Goal: Navigation & Orientation: Find specific page/section

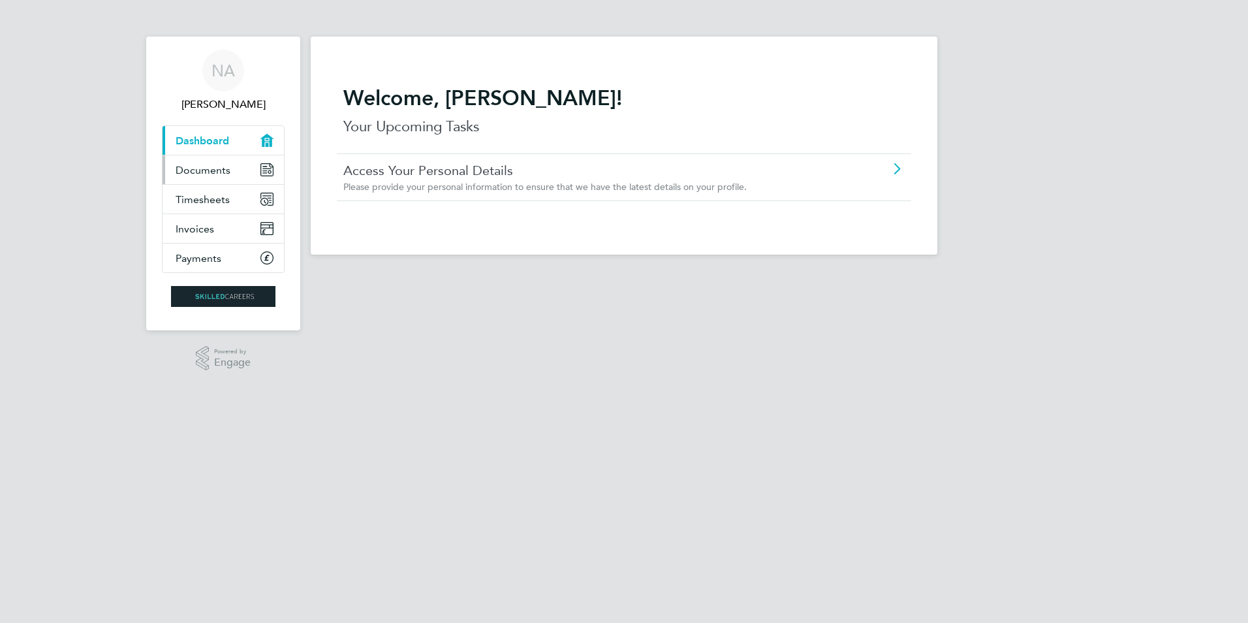
click at [216, 164] on span "Documents" at bounding box center [203, 170] width 55 height 12
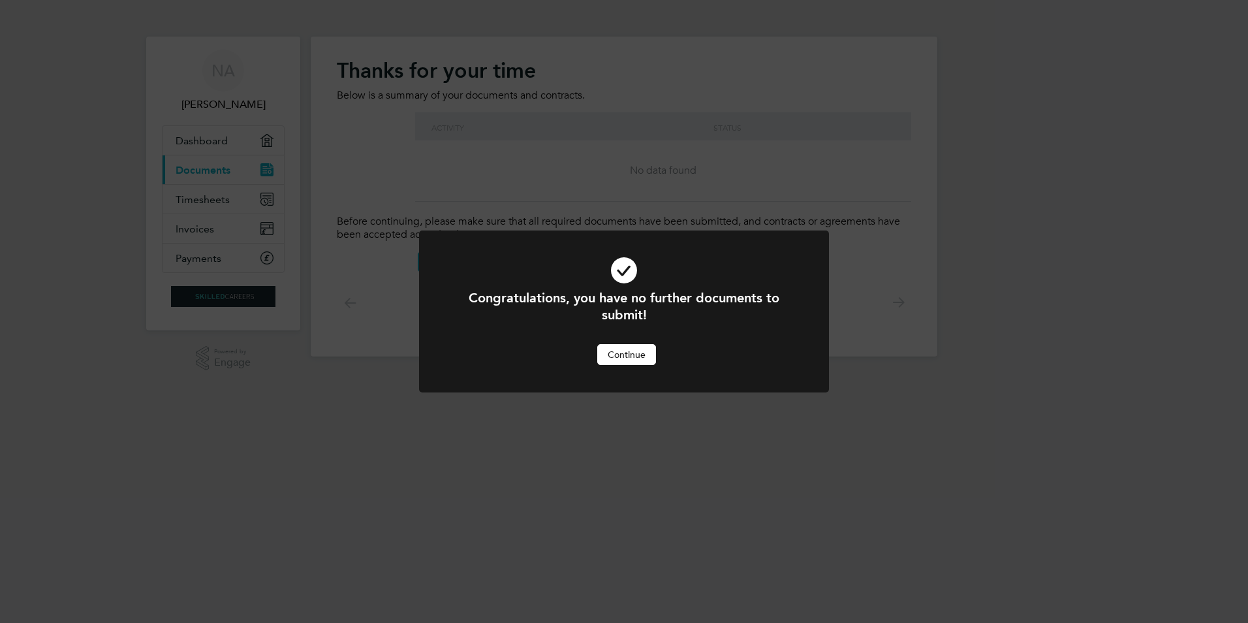
click at [623, 358] on button "Continue" at bounding box center [626, 354] width 59 height 21
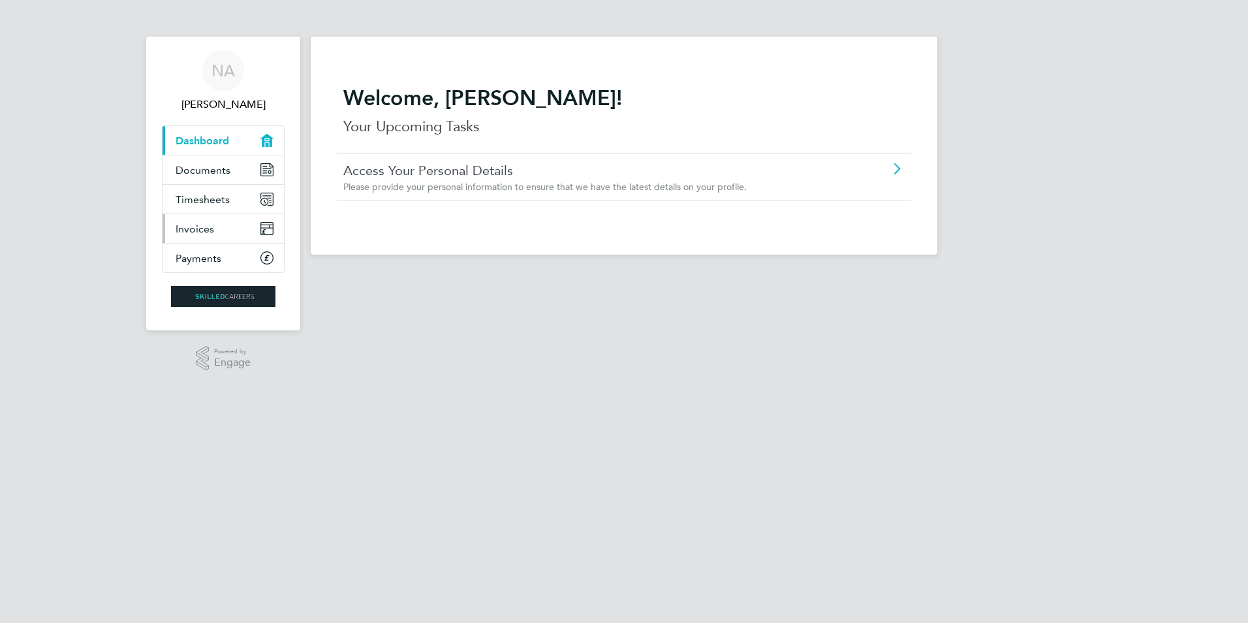
click at [229, 229] on link "Invoices" at bounding box center [223, 228] width 121 height 29
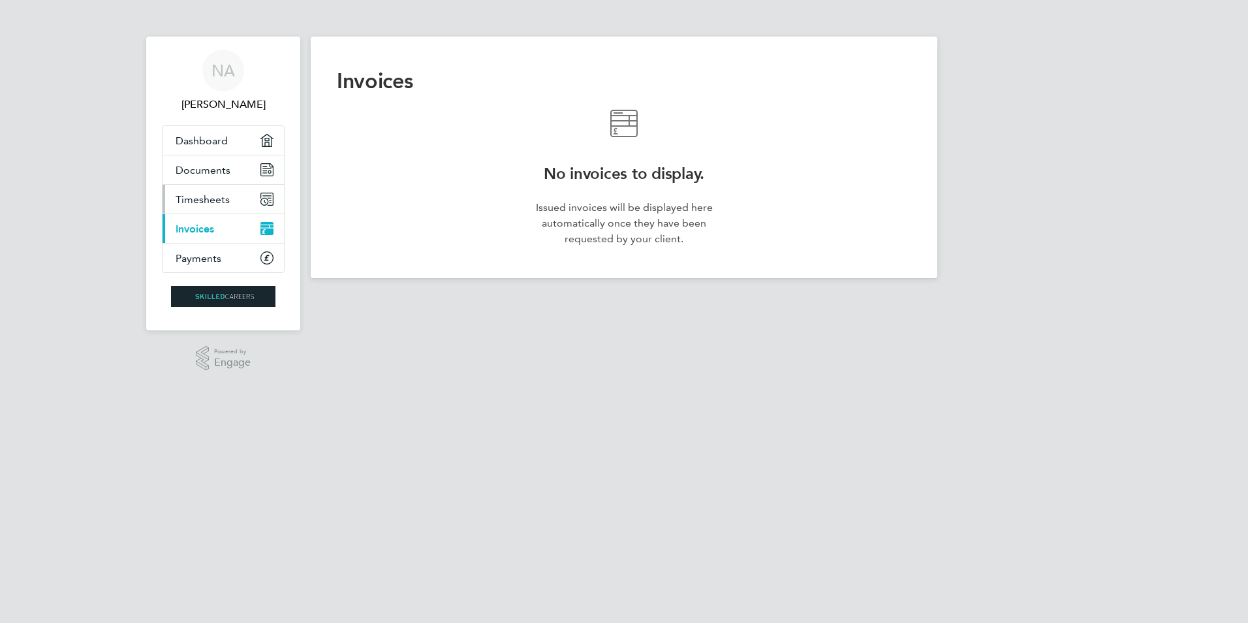
click at [200, 191] on link "Timesheets" at bounding box center [223, 199] width 121 height 29
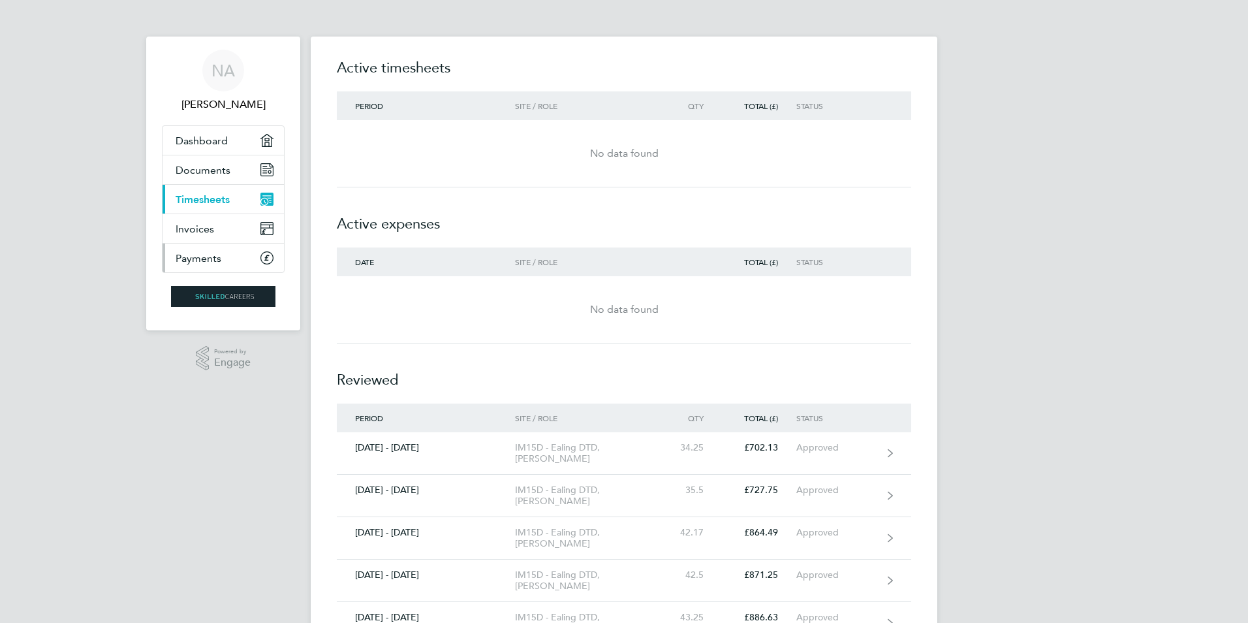
click at [198, 264] on link "Payments" at bounding box center [223, 257] width 121 height 29
